Goal: Task Accomplishment & Management: Use online tool/utility

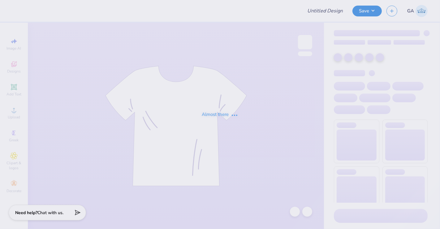
type input "Merch for National Black law Student Association"
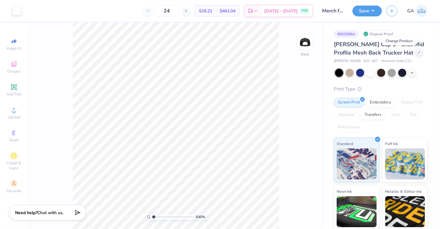
click at [416, 54] on div at bounding box center [419, 52] width 7 height 7
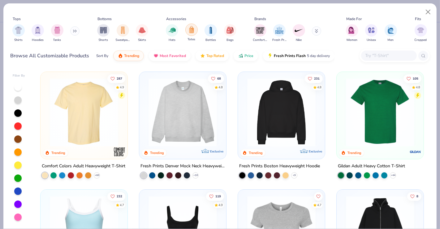
click at [186, 28] on div "filter for Totes" at bounding box center [191, 30] width 12 height 12
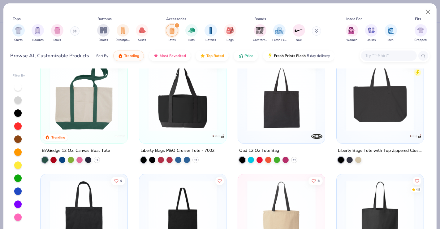
scroll to position [15, 0]
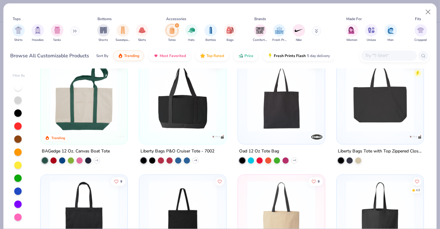
click at [266, 120] on img at bounding box center [281, 97] width 75 height 68
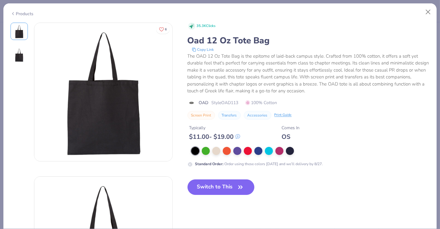
click at [25, 14] on div "Products" at bounding box center [22, 14] width 23 height 6
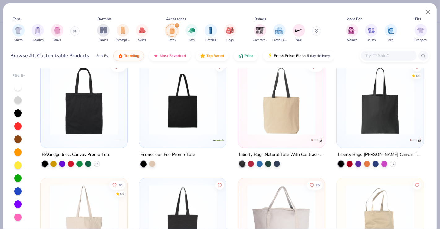
scroll to position [130, 0]
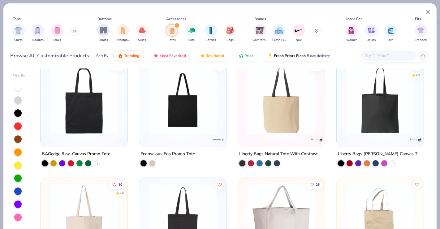
click at [380, 108] on img at bounding box center [380, 100] width 75 height 68
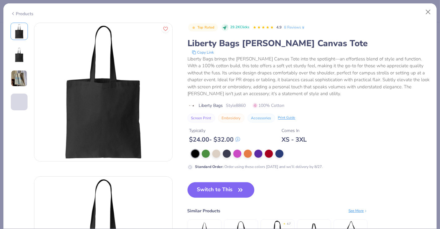
click at [19, 18] on div "Products" at bounding box center [219, 11] width 433 height 16
click at [19, 73] on img at bounding box center [19, 78] width 17 height 17
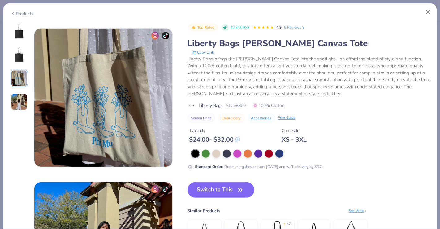
scroll to position [307, 0]
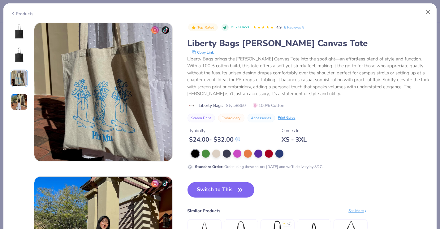
click at [22, 19] on div "Products [PERSON_NAME] Phi Mu, [GEOGRAPHIC_DATA][US_STATE] [PERSON_NAME] Phi Mu…" at bounding box center [220, 116] width 434 height 226
click at [29, 11] on div "Products" at bounding box center [22, 14] width 23 height 6
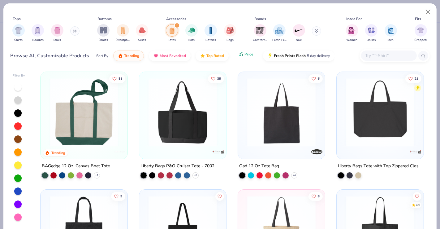
click at [242, 52] on button "Price" at bounding box center [246, 54] width 24 height 11
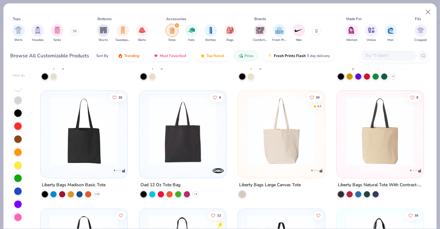
scroll to position [106, 0]
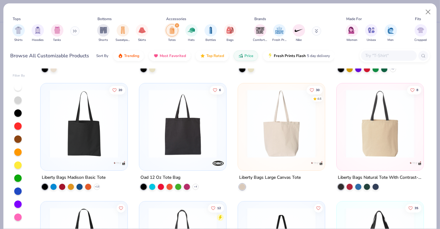
click at [87, 153] on img at bounding box center [84, 123] width 75 height 68
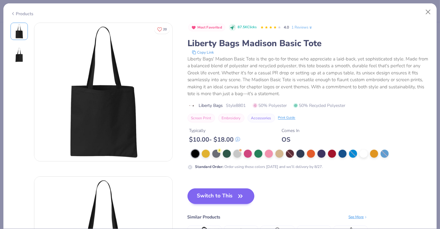
click at [222, 184] on div "Most Favorited 87.5K Clicks 4.0 1 Reviews Liberty Bags Madison Basic Tote Copy …" at bounding box center [308, 147] width 242 height 249
click at [221, 190] on button "Switch to This" at bounding box center [220, 195] width 67 height 15
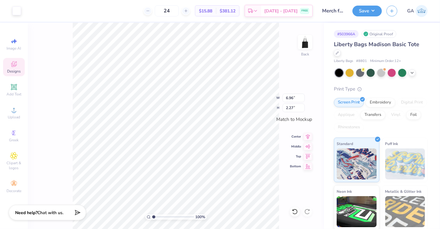
type input "6.96"
type input "2.27"
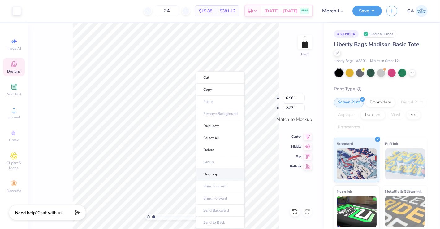
click at [226, 175] on li "Ungroup" at bounding box center [220, 174] width 49 height 12
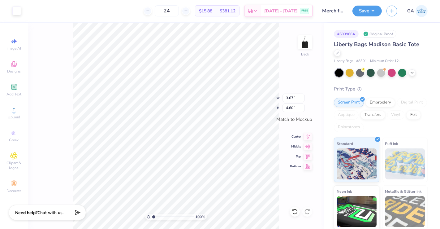
type input "3.67"
type input "4.60"
type input "6.66"
type input "2.90"
type input "8.81"
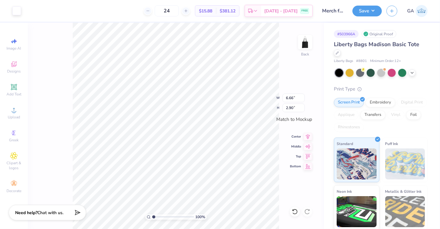
type input "3.83"
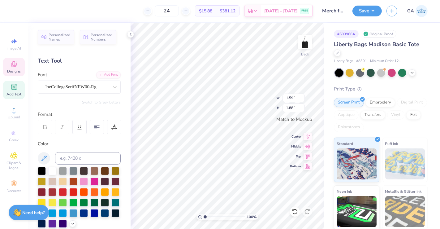
type input "1.44"
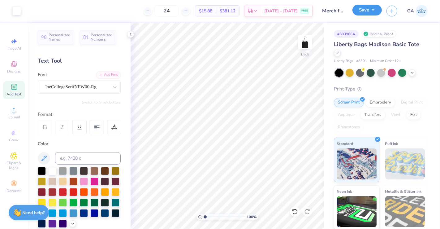
click at [367, 11] on button "Save" at bounding box center [366, 10] width 29 height 11
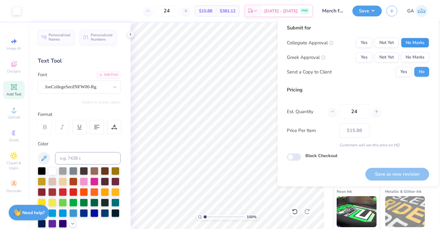
click at [412, 44] on button "No Marks" at bounding box center [415, 43] width 28 height 10
click at [366, 41] on button "Yes" at bounding box center [364, 43] width 16 height 10
click at [417, 55] on button "No Marks" at bounding box center [415, 57] width 28 height 10
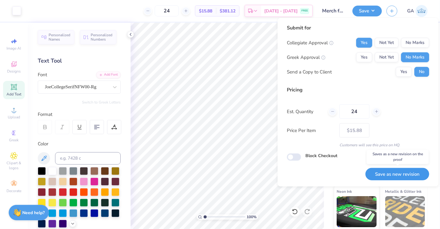
click at [386, 174] on button "Save as new revision" at bounding box center [397, 174] width 64 height 13
type input "$15.88"
